Goal: Information Seeking & Learning: Learn about a topic

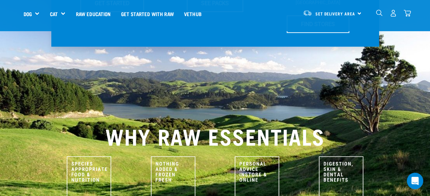
scroll to position [204, 0]
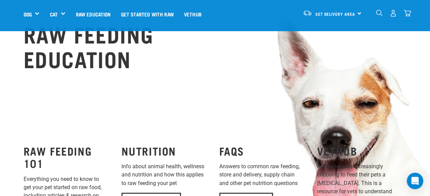
scroll to position [517, 0]
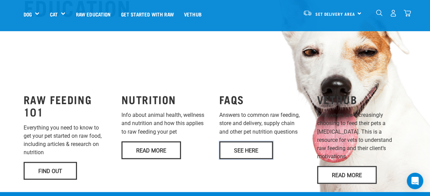
click at [240, 141] on link "See Here" at bounding box center [247, 150] width 54 height 18
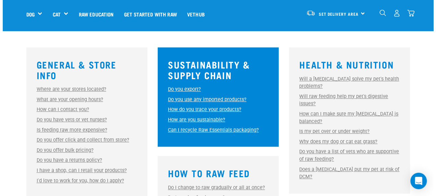
scroll to position [187, 0]
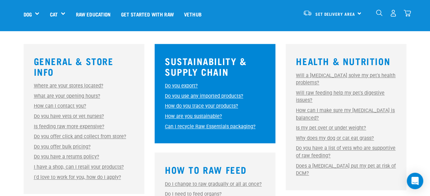
click at [356, 75] on link "Will a raw diet solve my pet's health problems?" at bounding box center [346, 79] width 100 height 13
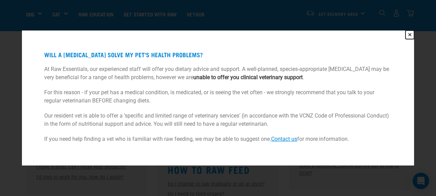
click at [409, 33] on button "✕" at bounding box center [409, 34] width 9 height 9
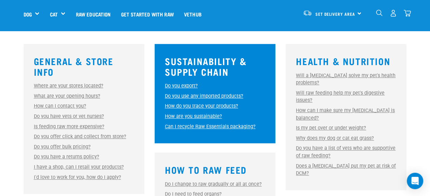
click at [370, 165] on link "Does a raw diet put my pet at risk of DCM?" at bounding box center [346, 169] width 100 height 13
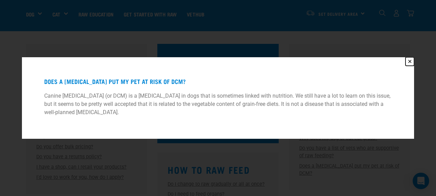
click at [411, 61] on button "✕" at bounding box center [409, 61] width 9 height 9
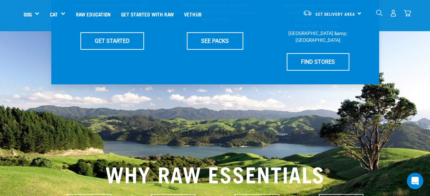
scroll to position [189, 0]
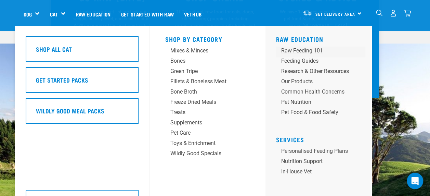
click at [297, 49] on div "Raw Feeding 101" at bounding box center [315, 51] width 68 height 8
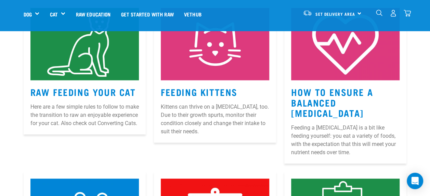
scroll to position [357, 0]
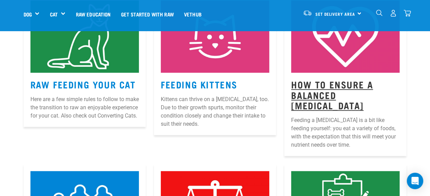
click at [309, 82] on link "How to Ensure a Balanced Raw Diet" at bounding box center [332, 95] width 82 height 26
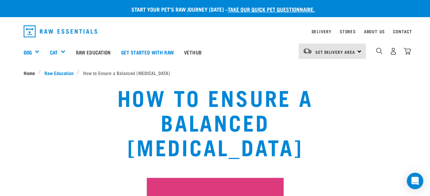
click at [28, 73] on span "Home" at bounding box center [29, 72] width 11 height 7
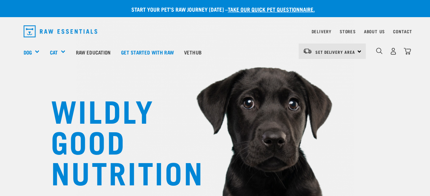
click at [360, 51] on div "Set Delivery Area North Island South Island" at bounding box center [332, 50] width 67 height 15
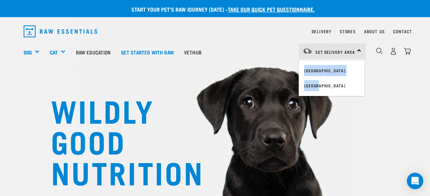
drag, startPoint x: 0, startPoint y: 0, endPoint x: 315, endPoint y: 86, distance: 326.7
click at [315, 59] on div "Set Delivery Area North Island South Island" at bounding box center [332, 50] width 67 height 15
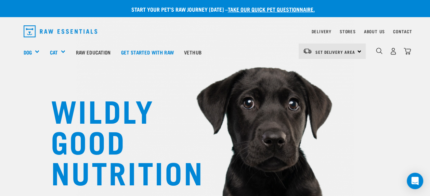
click at [315, 86] on img at bounding box center [215, 97] width 278 height 256
click at [359, 50] on div "Set Delivery Area North Island South Island" at bounding box center [332, 50] width 67 height 15
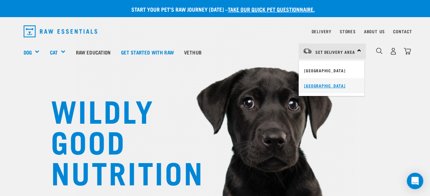
click at [325, 86] on link "[GEOGRAPHIC_DATA]" at bounding box center [332, 85] width 66 height 15
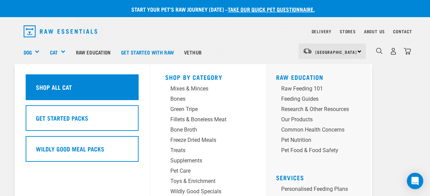
click at [53, 87] on h5 "Shop All Cat" at bounding box center [54, 87] width 36 height 9
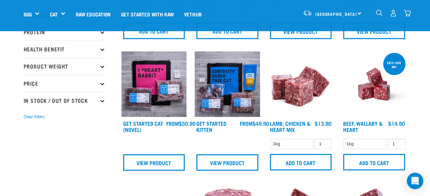
scroll to position [127, 0]
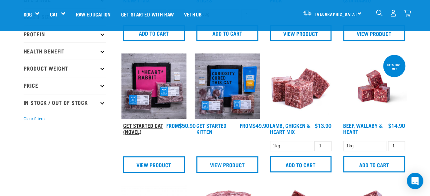
click at [138, 124] on link "Get Started Cat (Novel)" at bounding box center [143, 128] width 40 height 9
